Goal: Navigation & Orientation: Find specific page/section

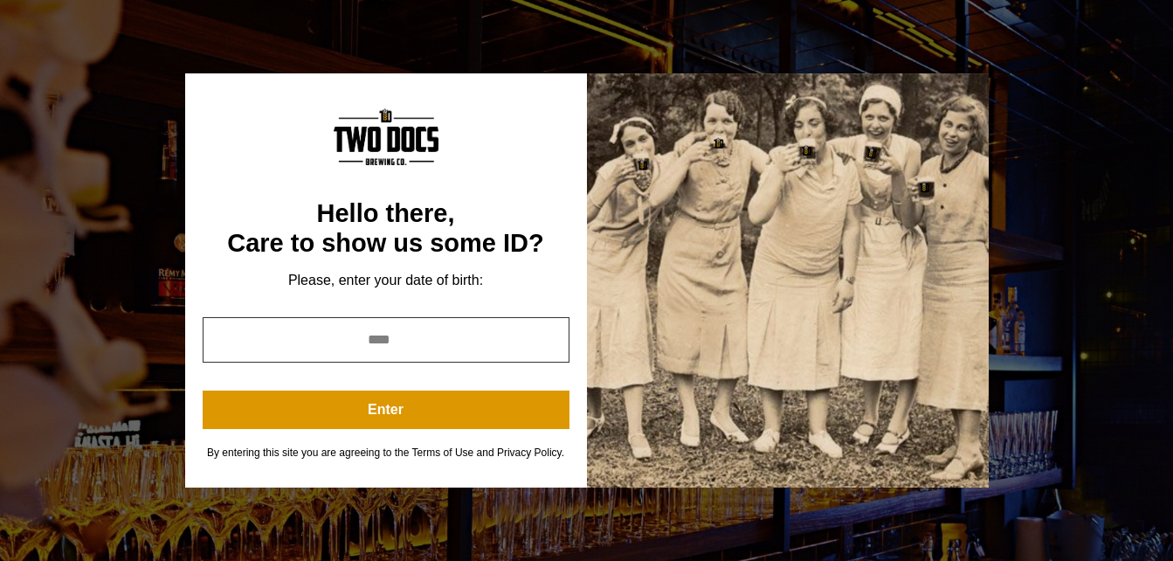
click at [430, 344] on input "year" at bounding box center [386, 339] width 367 height 45
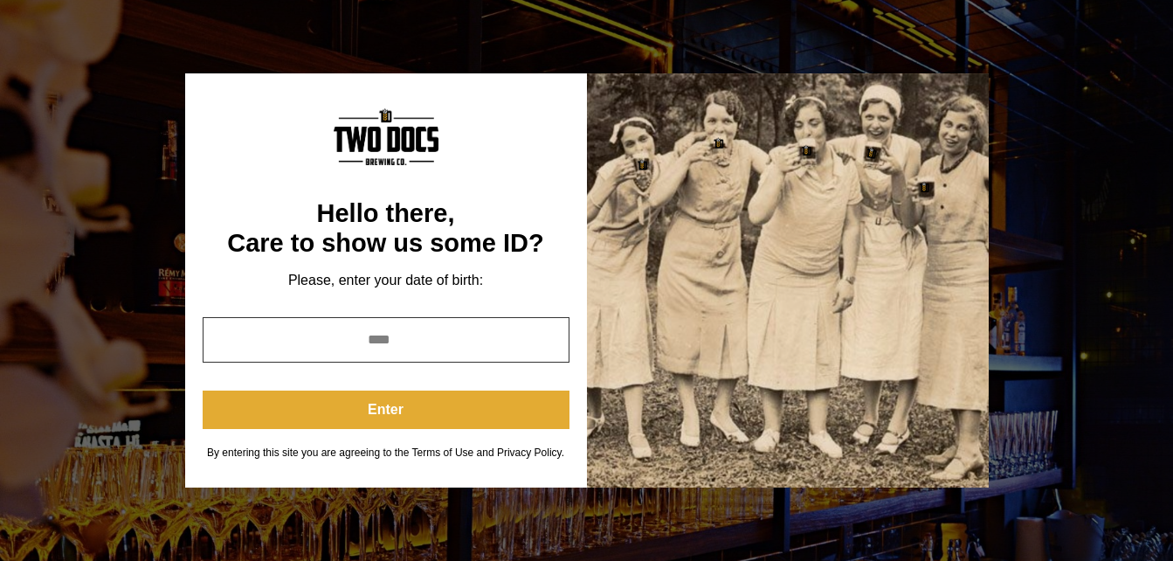
type input "****"
click at [514, 414] on button "Enter" at bounding box center [386, 409] width 367 height 38
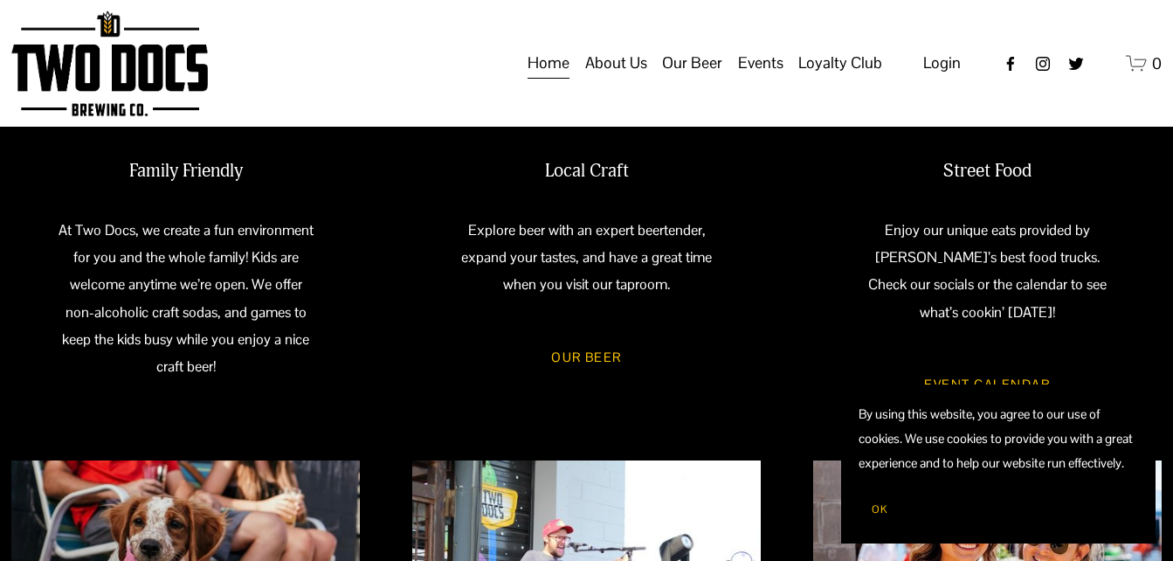
scroll to position [849, 0]
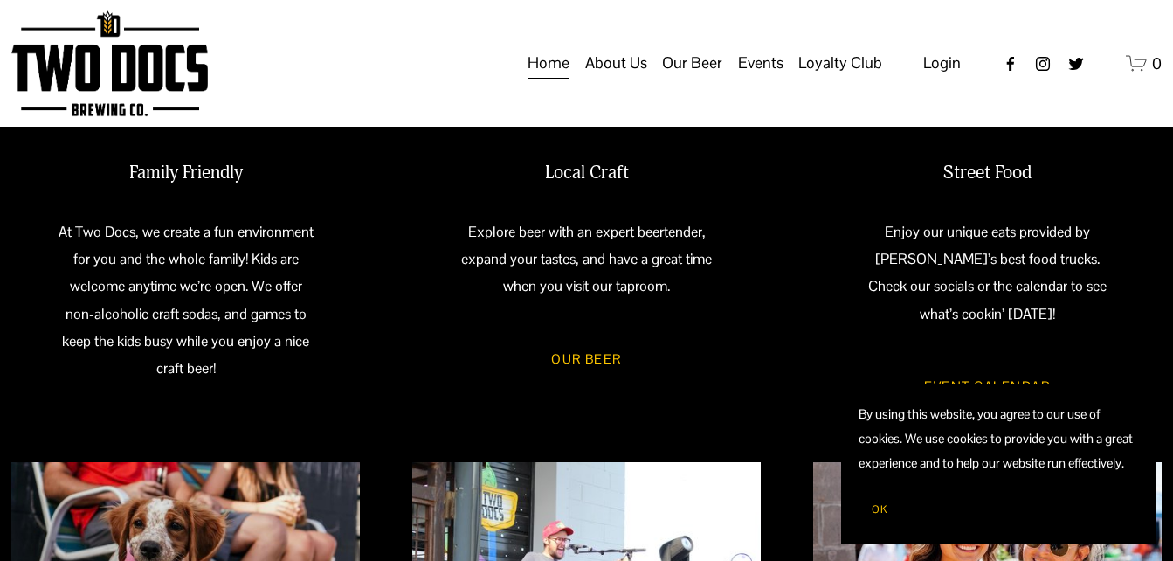
click at [588, 358] on link "Our Beer" at bounding box center [586, 357] width 122 height 47
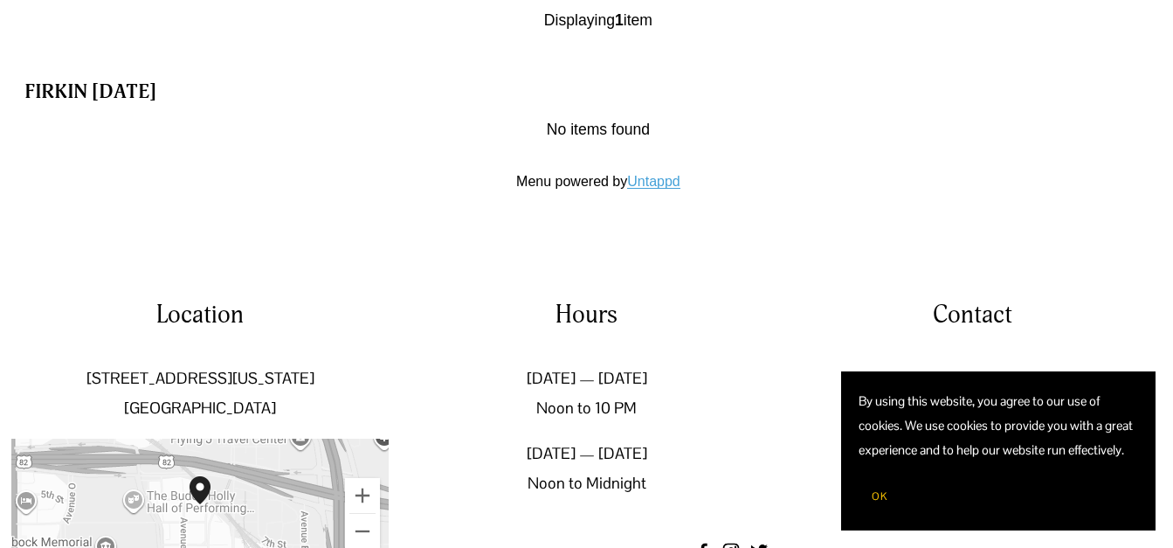
scroll to position [2251, 0]
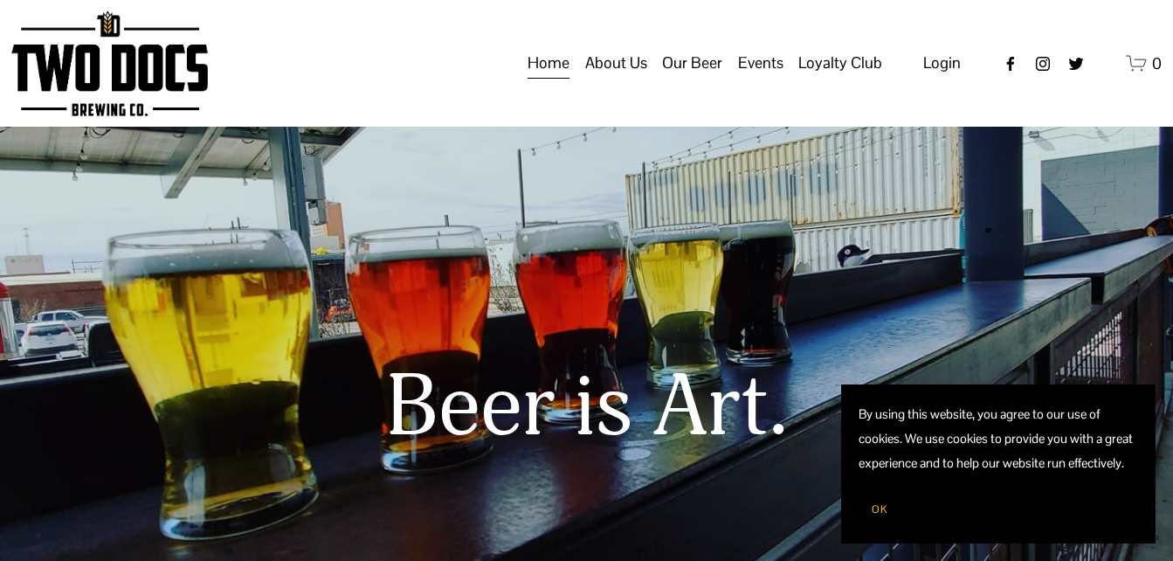
click at [0, 0] on span "Taproom Menu" at bounding box center [0, 0] width 0 height 0
